Goal: Task Accomplishment & Management: Use online tool/utility

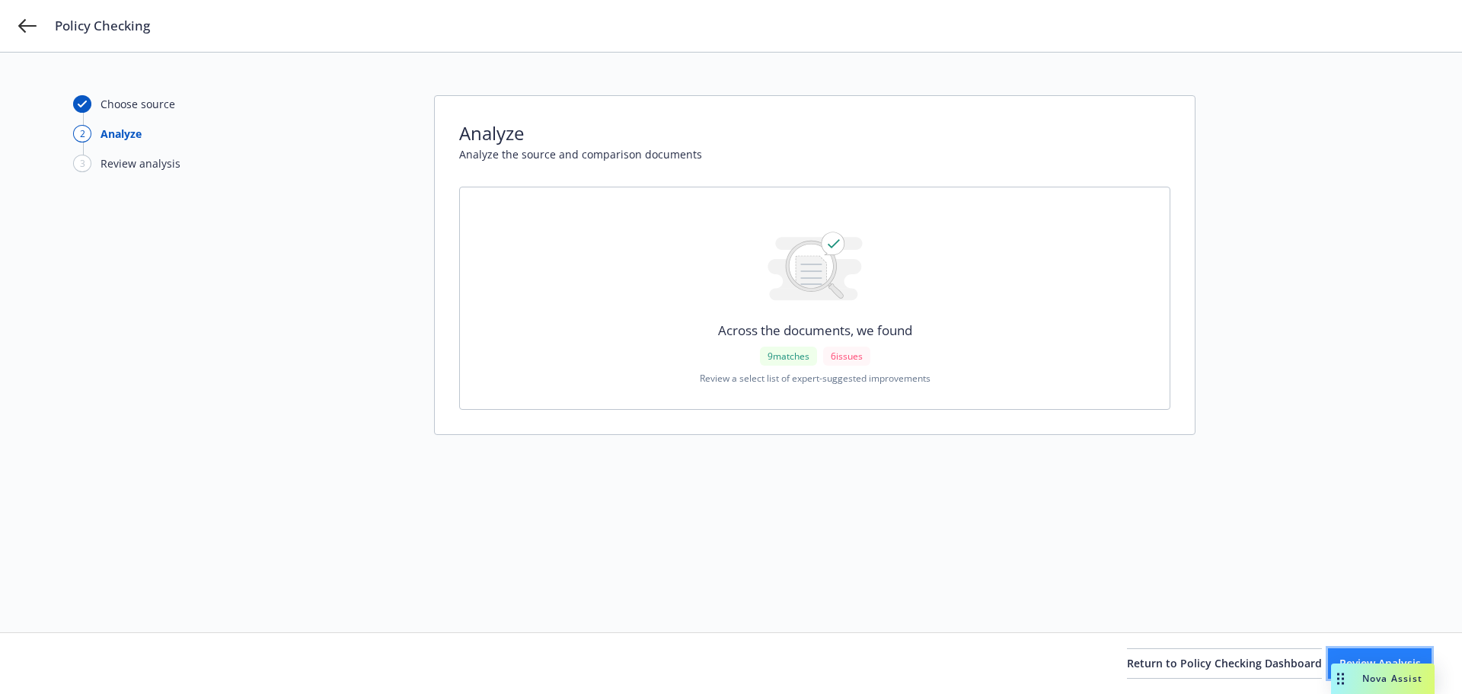
click at [1364, 653] on button "Review Analysis" at bounding box center [1380, 663] width 104 height 30
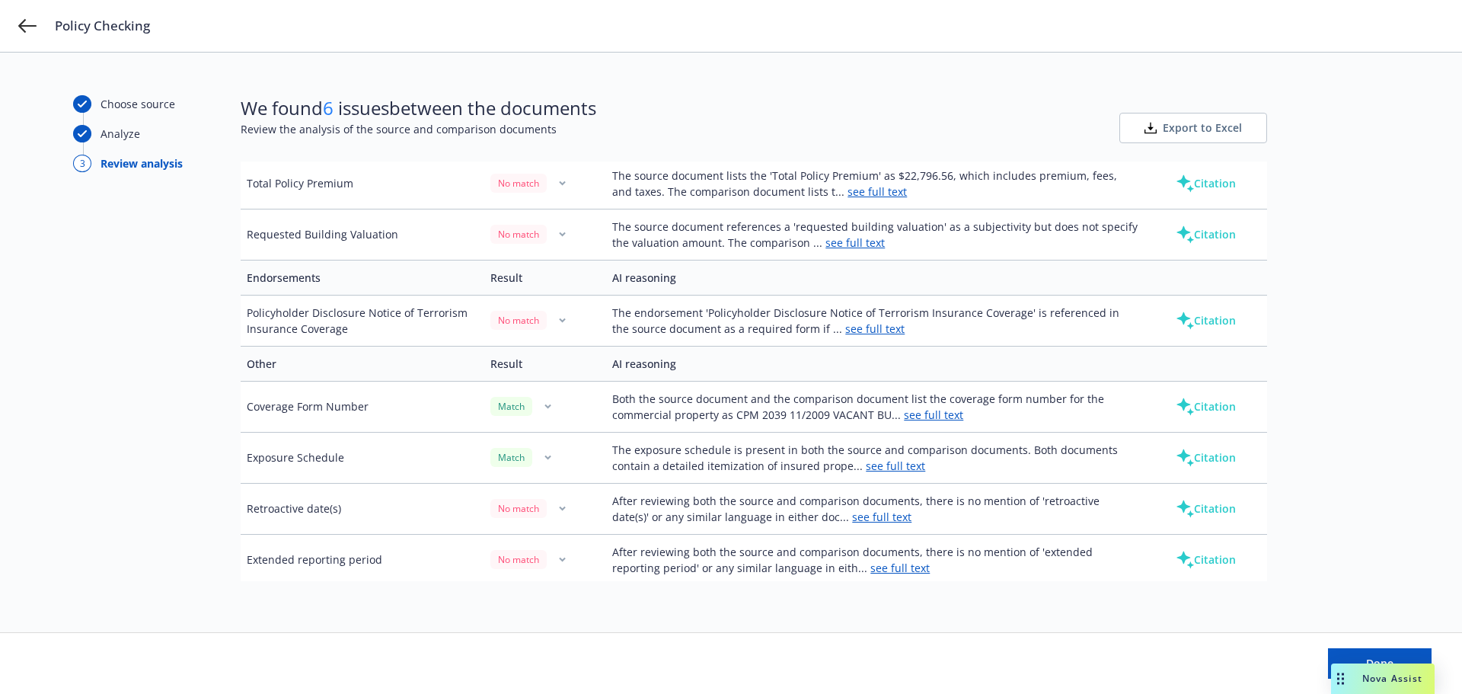
scroll to position [635, 0]
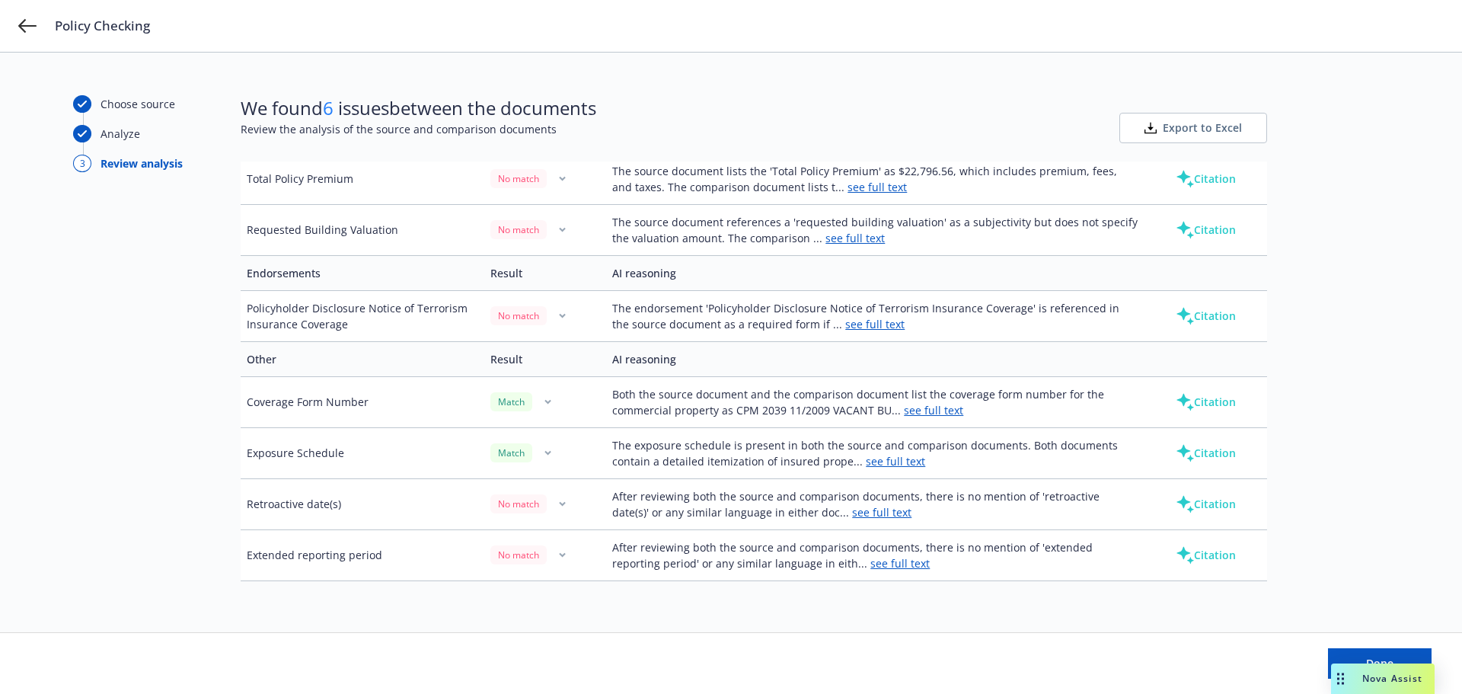
click at [1177, 120] on button "Export to Excel" at bounding box center [1193, 128] width 148 height 30
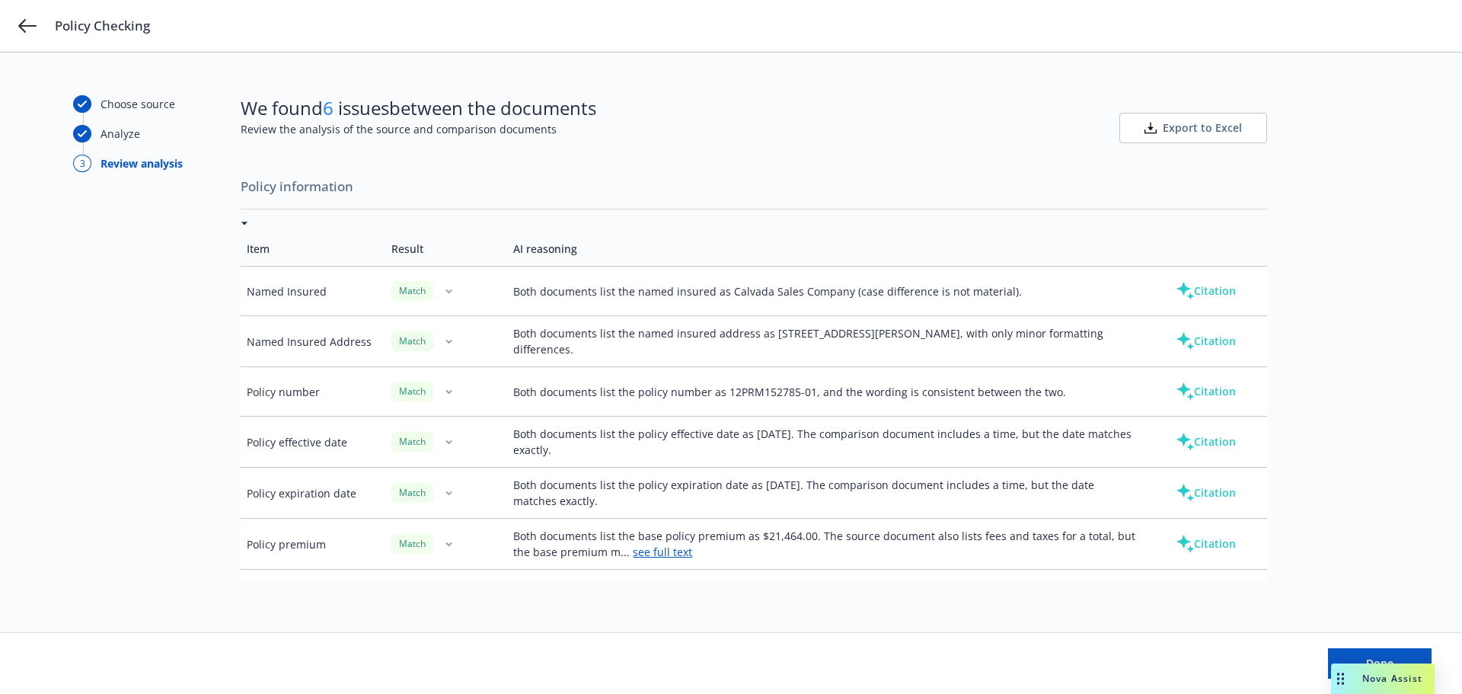
scroll to position [635, 0]
